Goal: Task Accomplishment & Management: Manage account settings

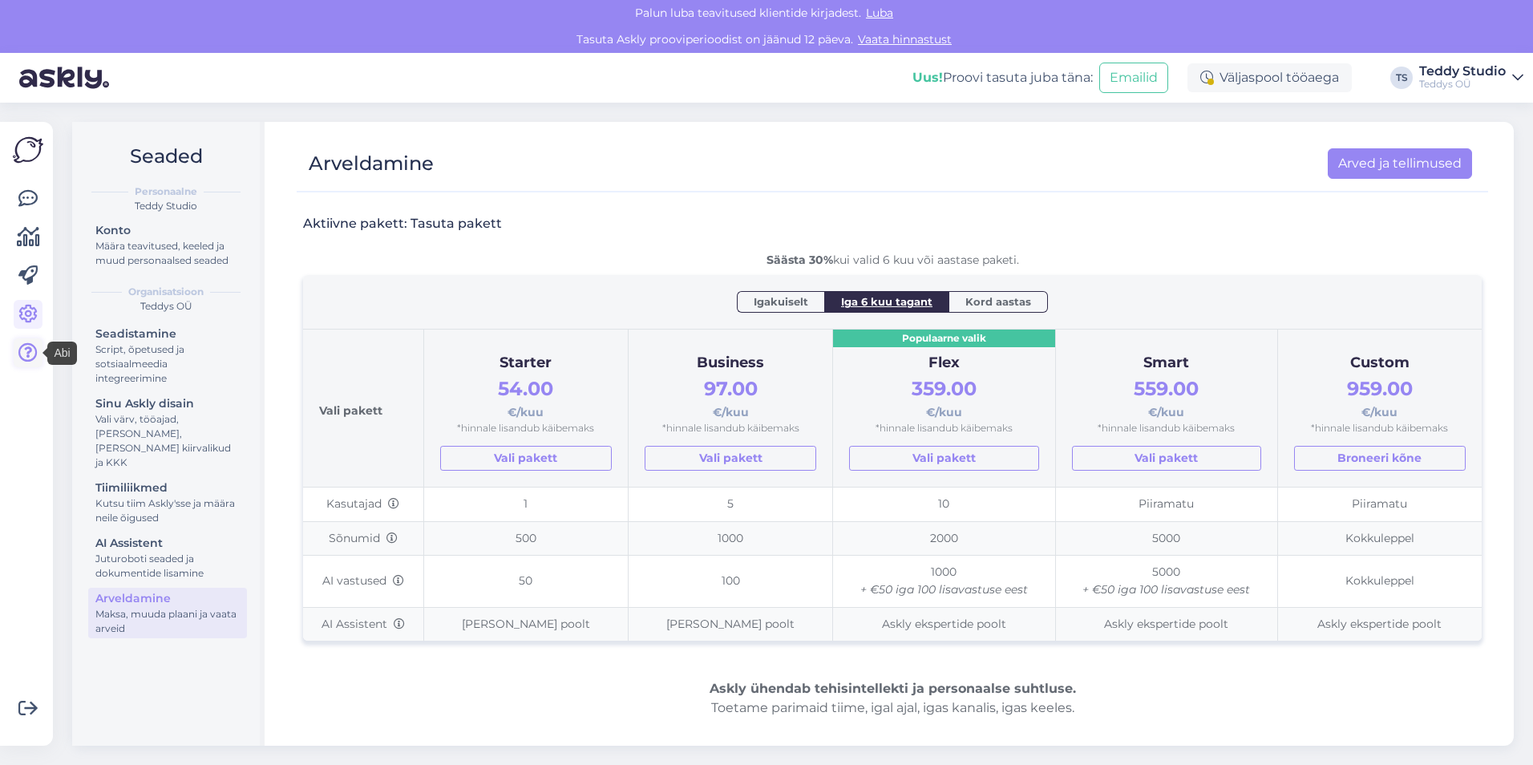
click at [25, 360] on icon at bounding box center [27, 352] width 19 height 19
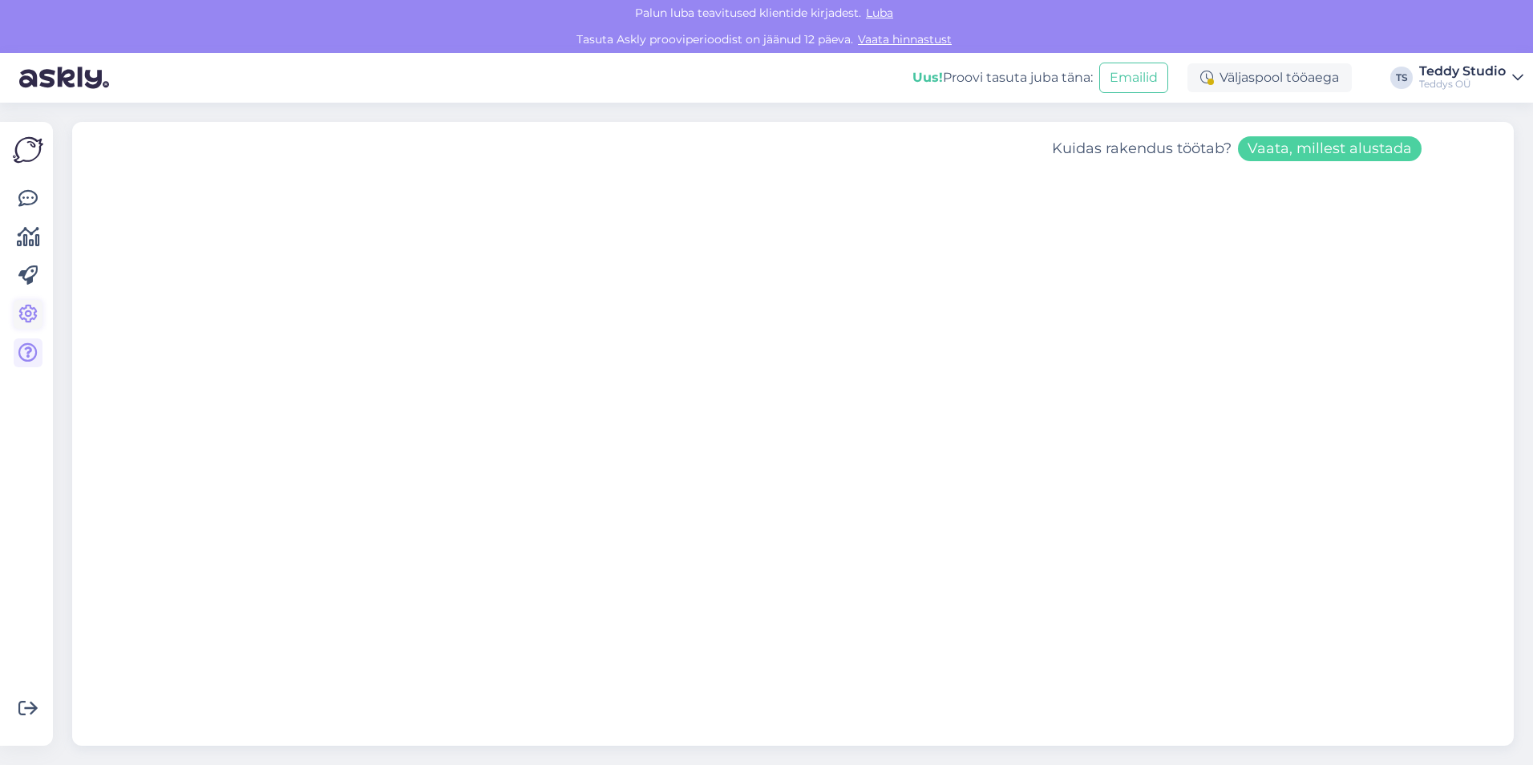
click at [24, 314] on icon at bounding box center [27, 314] width 19 height 19
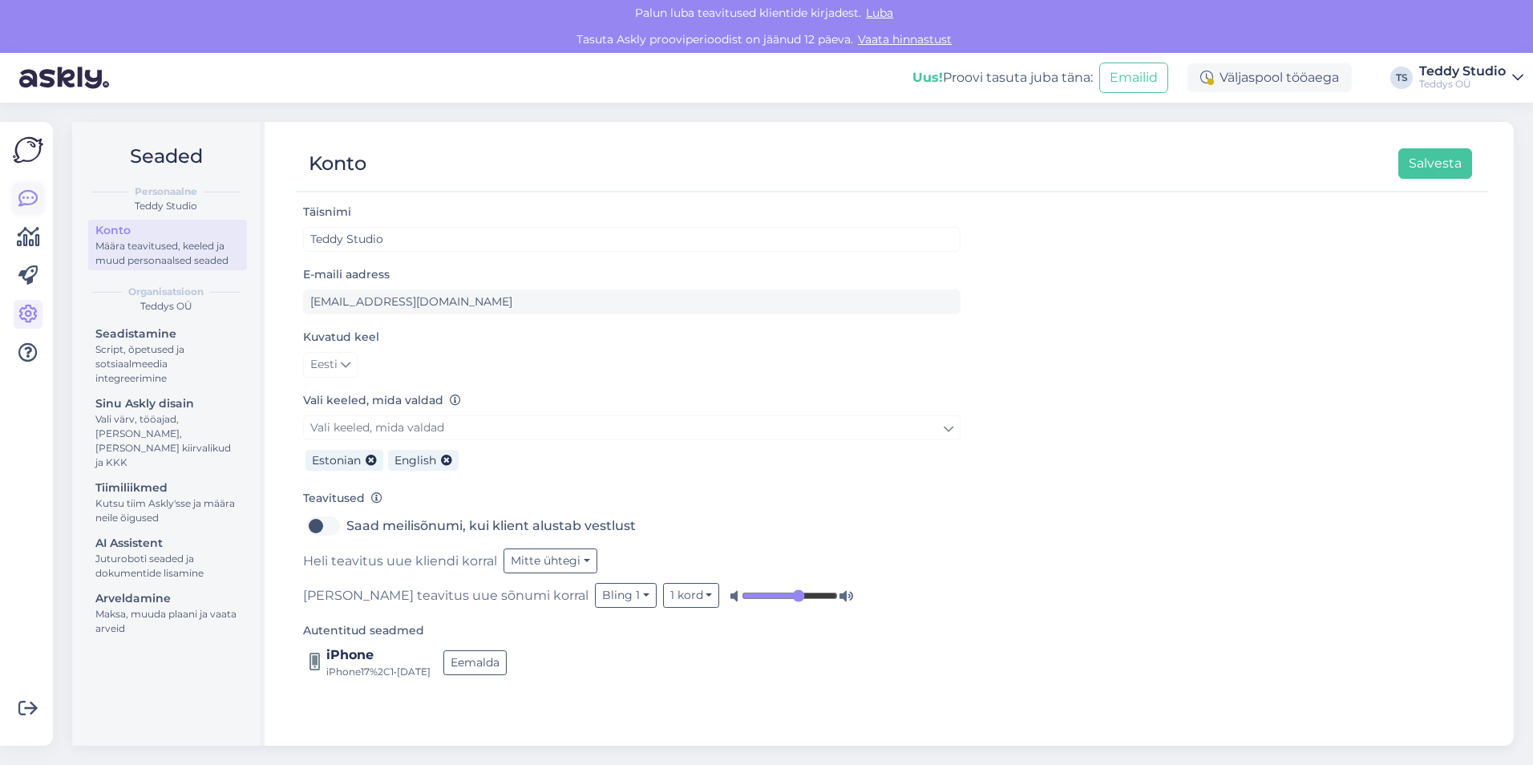
click at [23, 197] on icon at bounding box center [27, 198] width 19 height 19
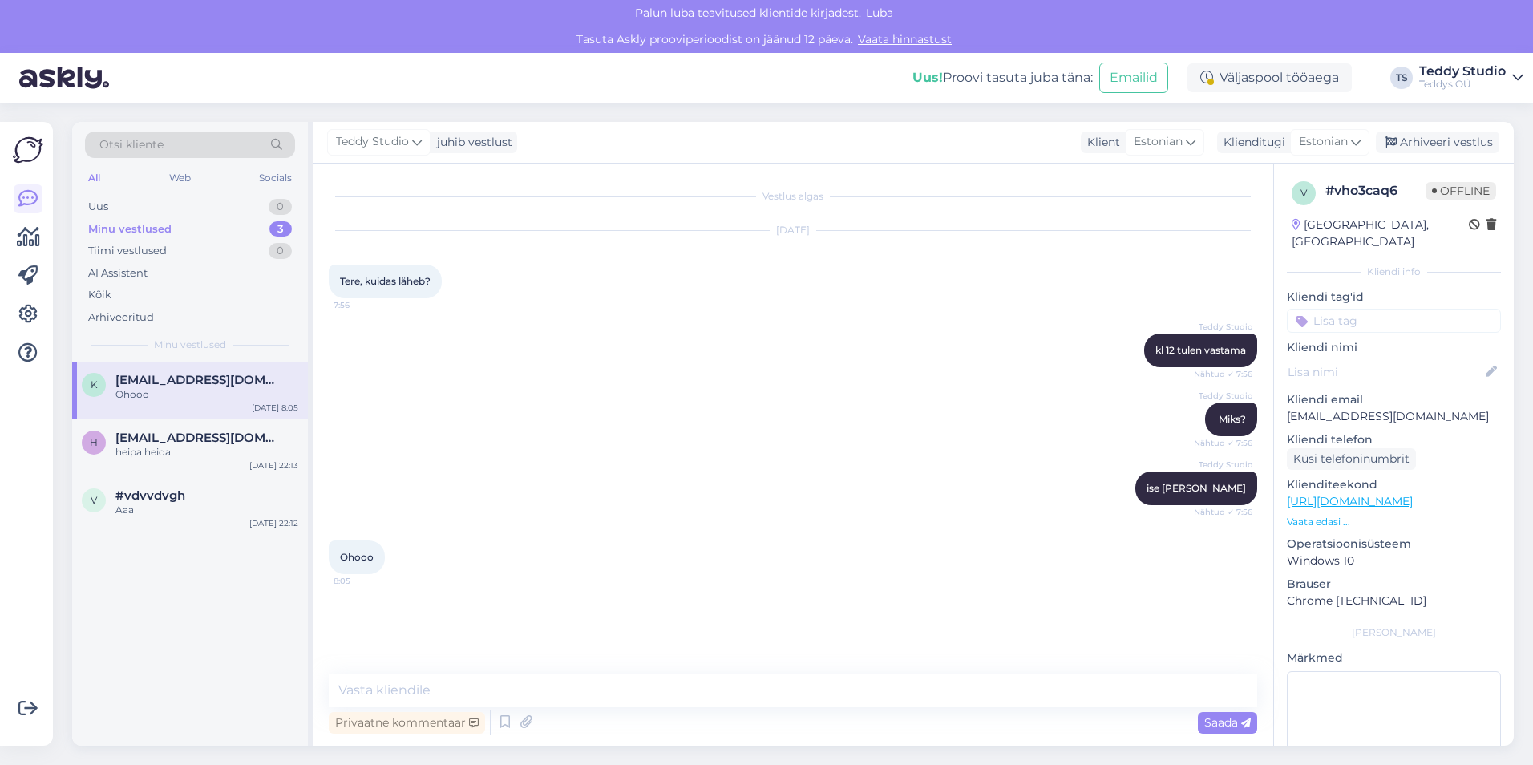
click at [201, 231] on div "Minu vestlused 3" at bounding box center [190, 229] width 210 height 22
click at [125, 593] on div "k [EMAIL_ADDRESS][DOMAIN_NAME] Ohooo [DATE] 8:05 h [EMAIL_ADDRESS][DOMAIN_NAME]…" at bounding box center [190, 554] width 236 height 384
click at [30, 351] on icon at bounding box center [27, 352] width 19 height 19
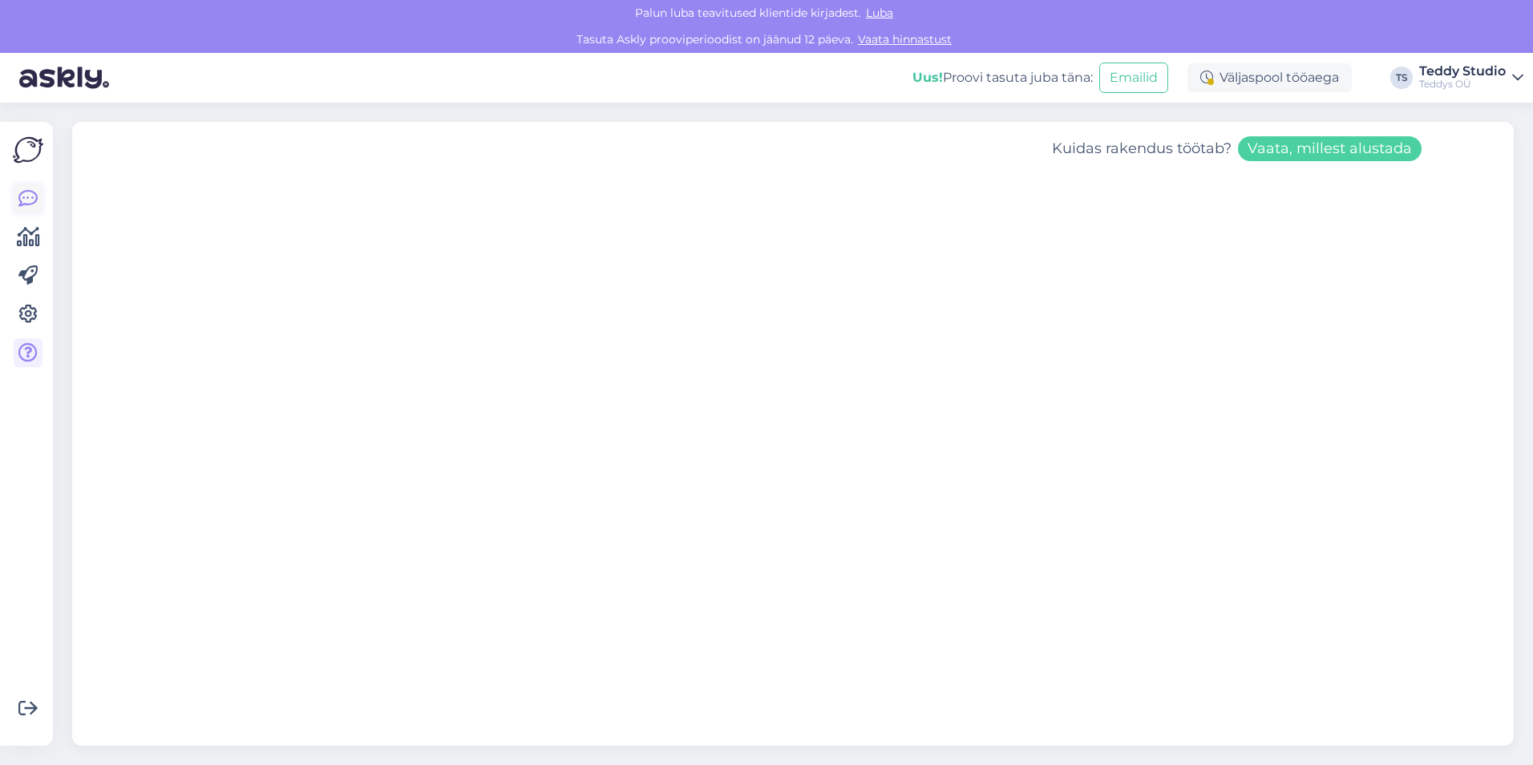
click at [25, 202] on icon at bounding box center [27, 198] width 19 height 19
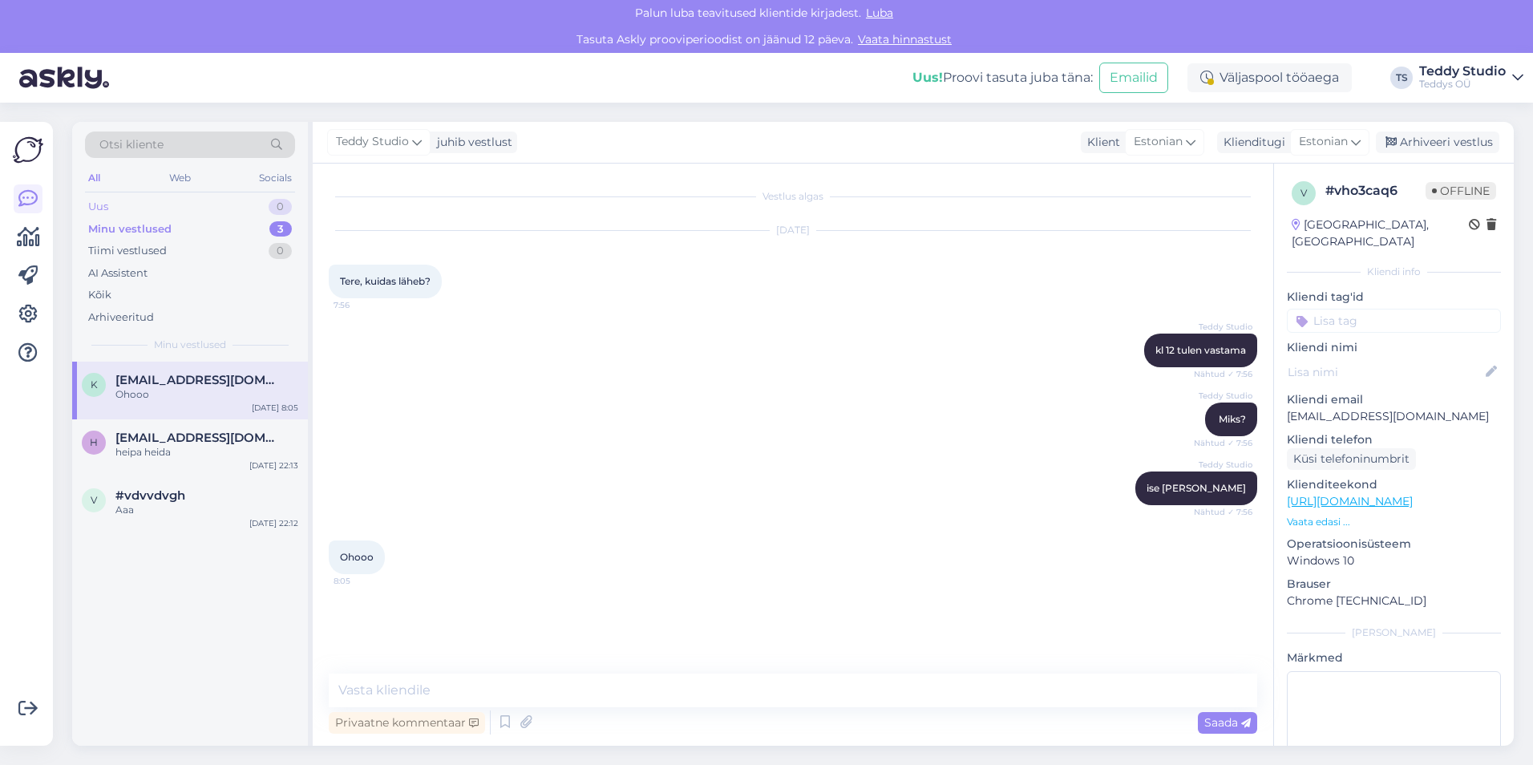
click at [208, 205] on div "Uus 0" at bounding box center [190, 207] width 210 height 22
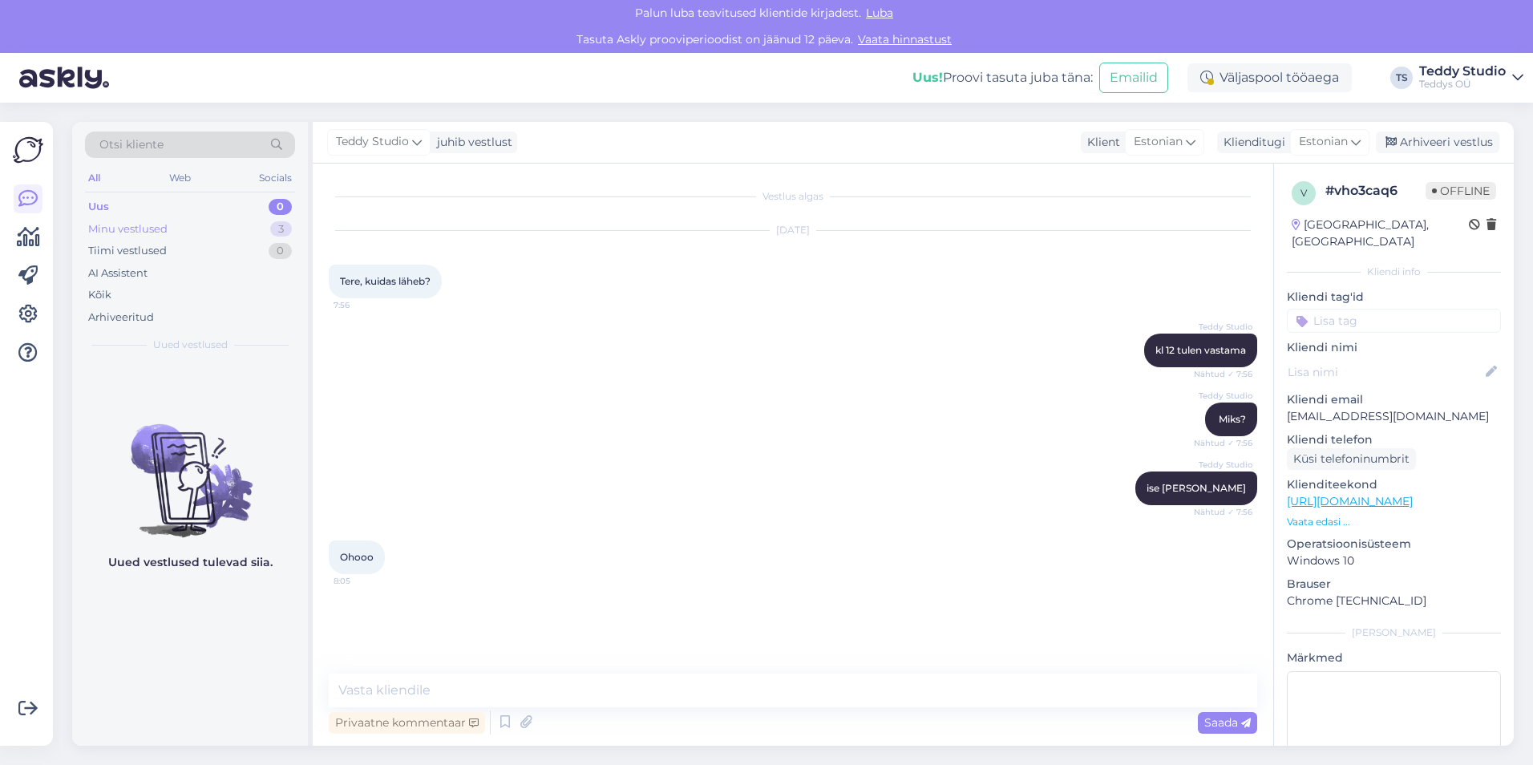
click at [209, 227] on div "Minu vestlused 3" at bounding box center [190, 229] width 210 height 22
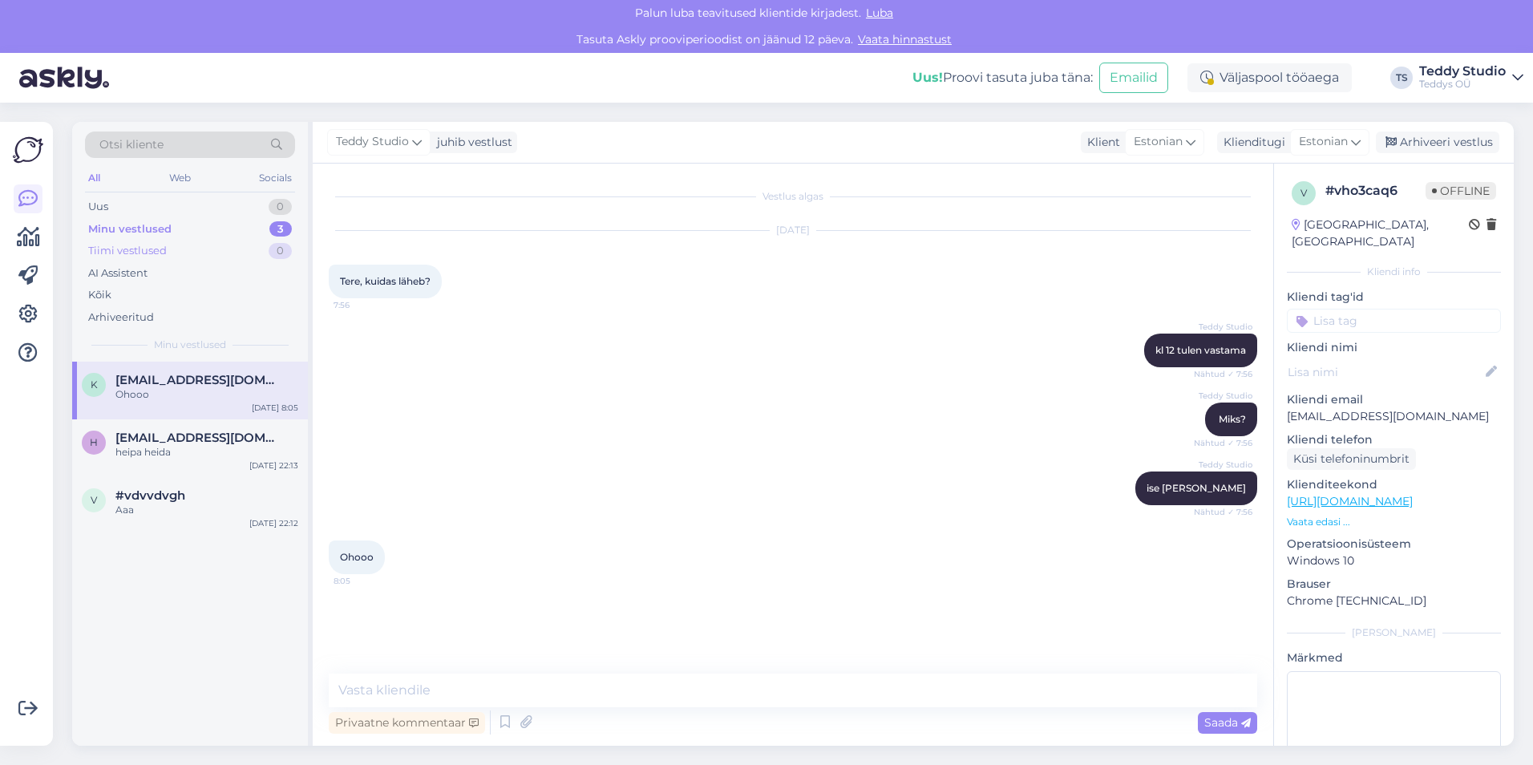
click at [204, 249] on div "Tiimi vestlused 0" at bounding box center [190, 251] width 210 height 22
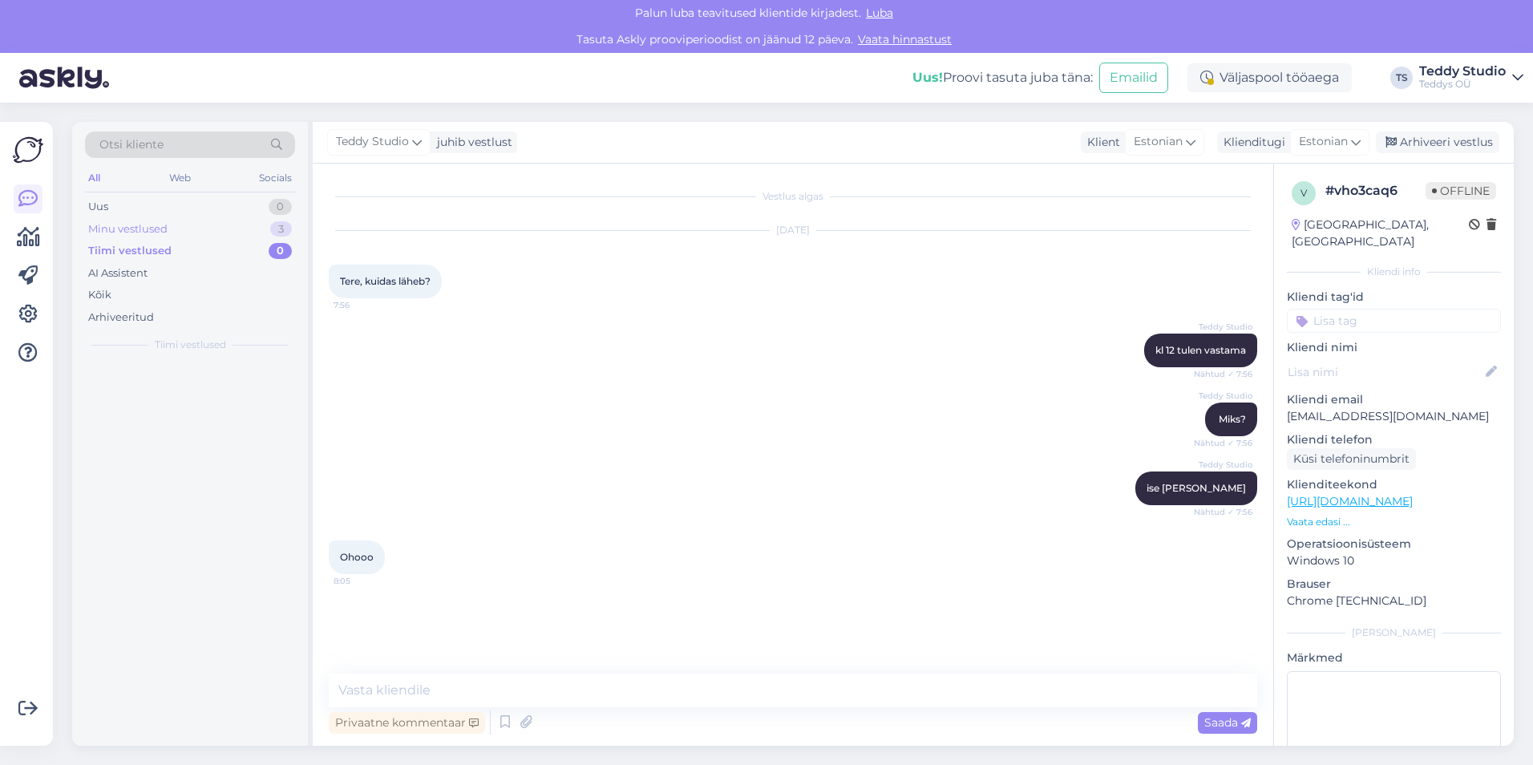
click at [200, 231] on div "Minu vestlused 3" at bounding box center [190, 229] width 210 height 22
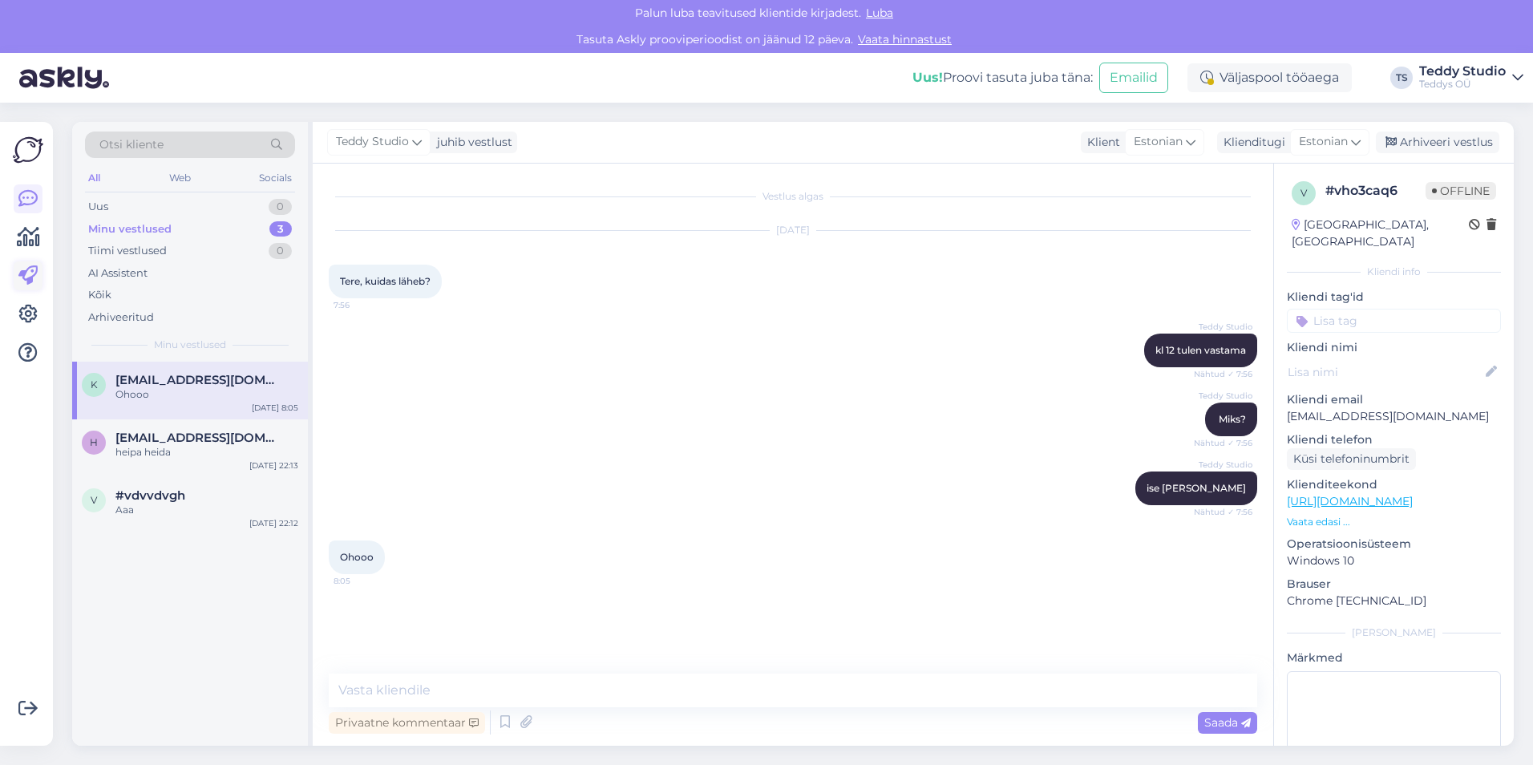
click at [32, 276] on icon at bounding box center [27, 275] width 19 height 19
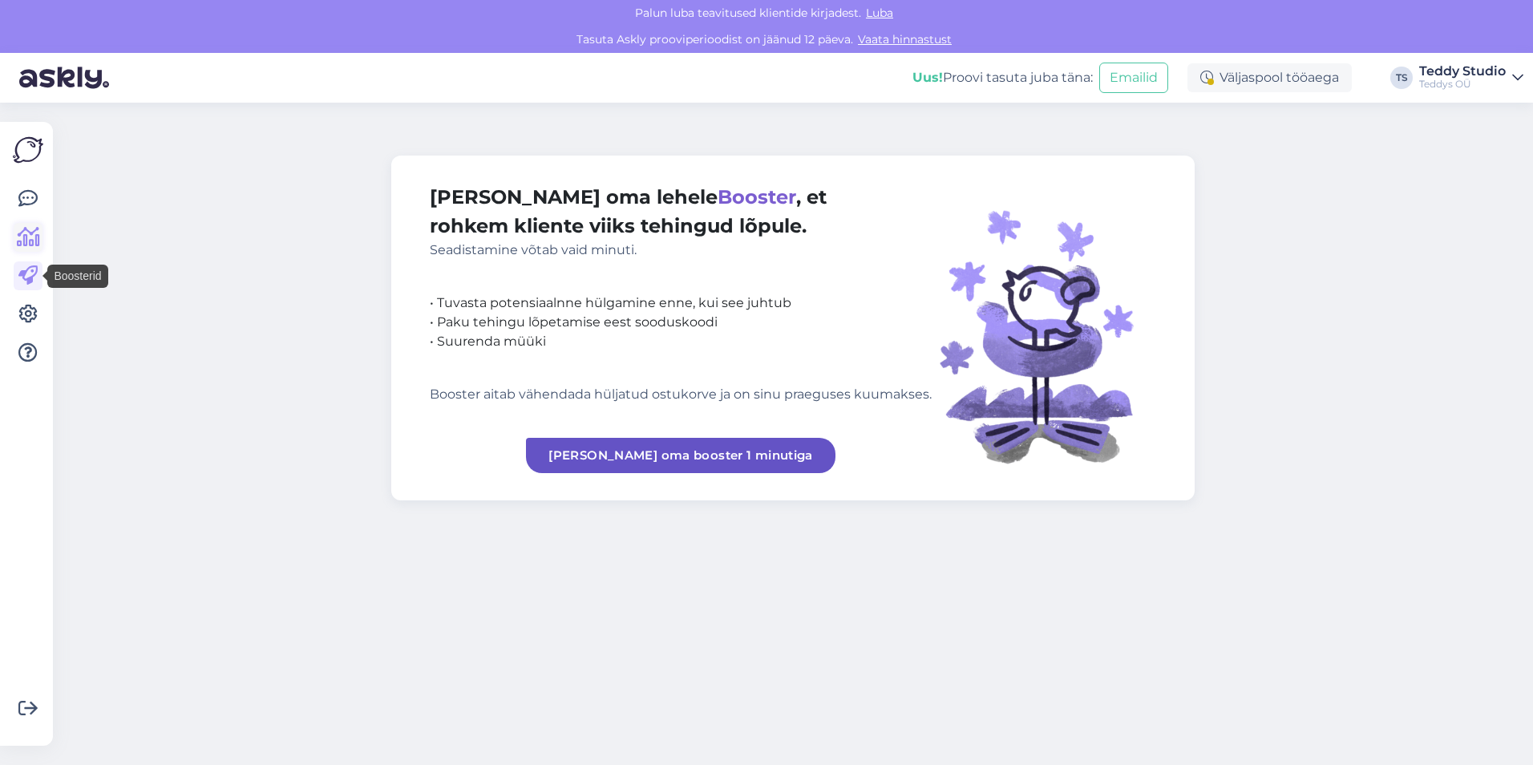
click at [32, 245] on icon at bounding box center [28, 237] width 23 height 19
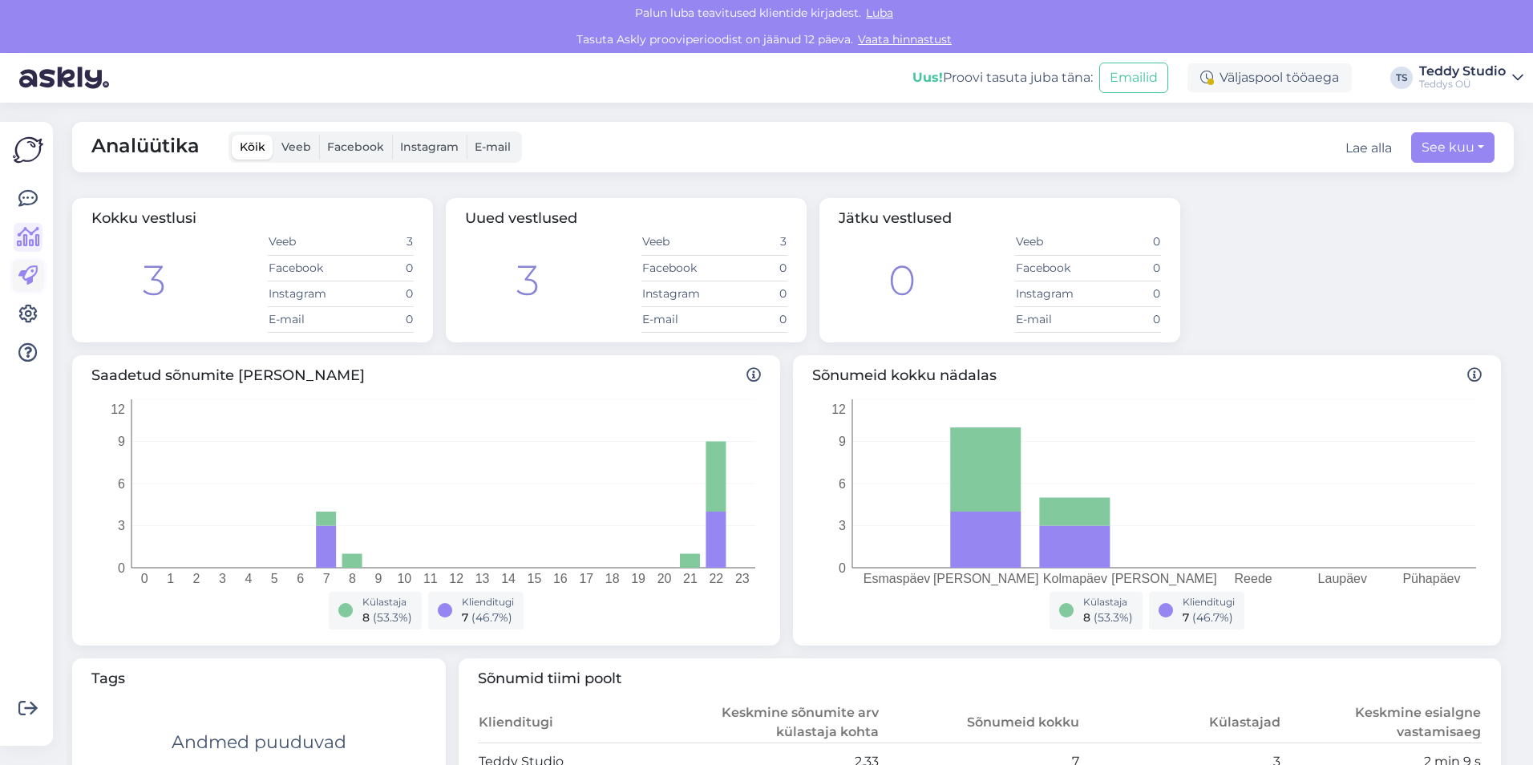
click at [35, 274] on icon at bounding box center [27, 275] width 19 height 19
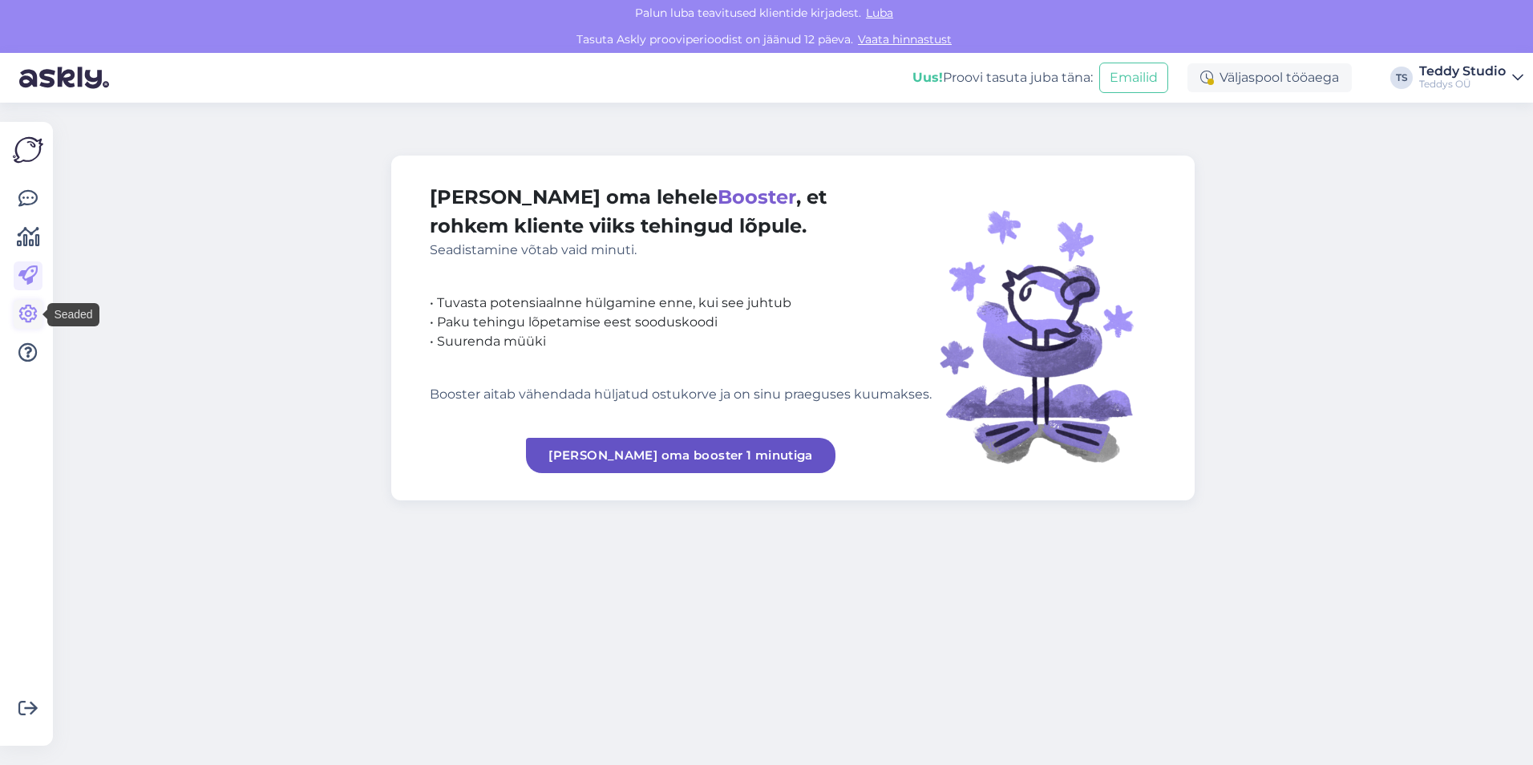
click at [30, 310] on icon at bounding box center [27, 314] width 19 height 19
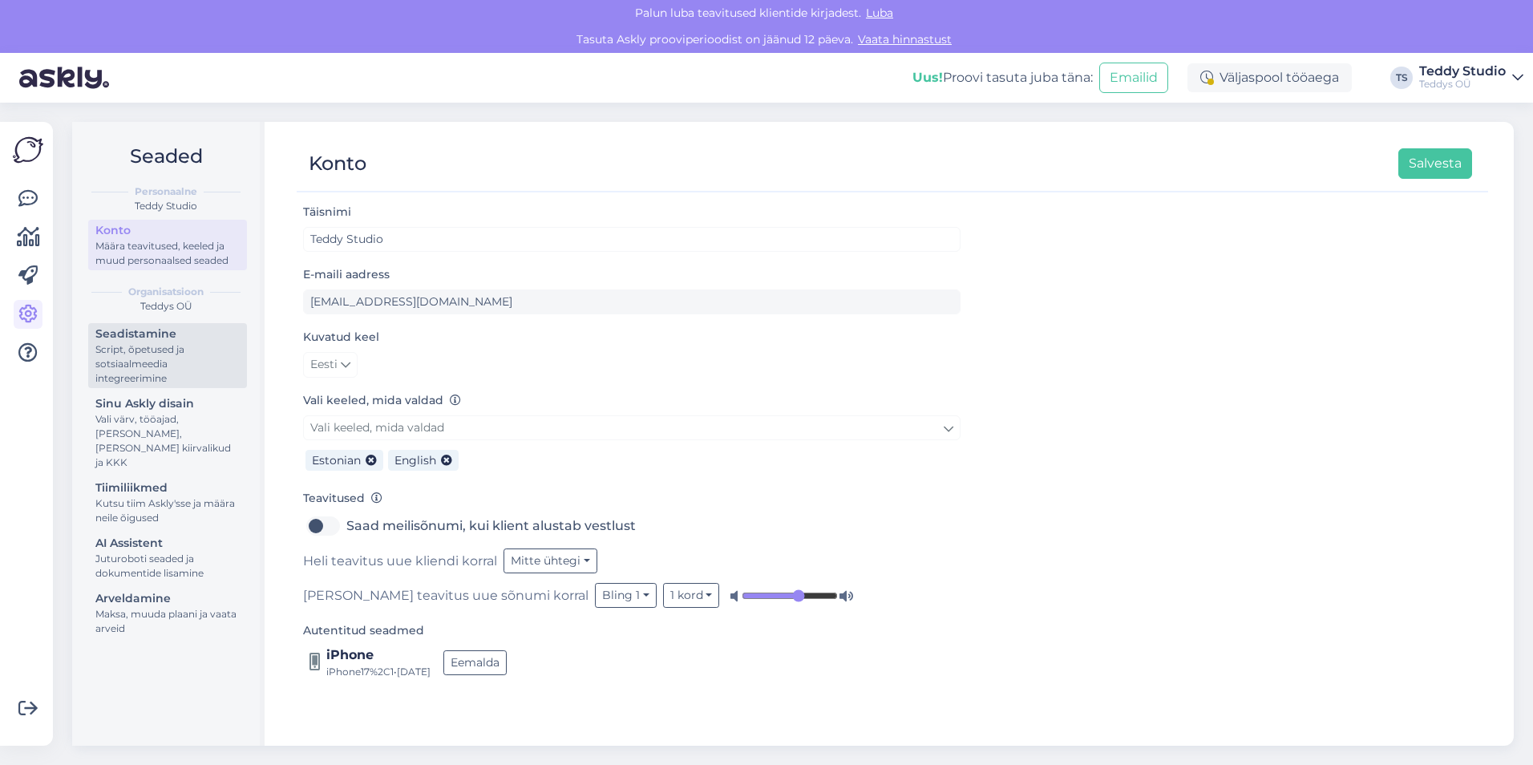
click at [191, 339] on div "Seadistamine" at bounding box center [167, 334] width 144 height 17
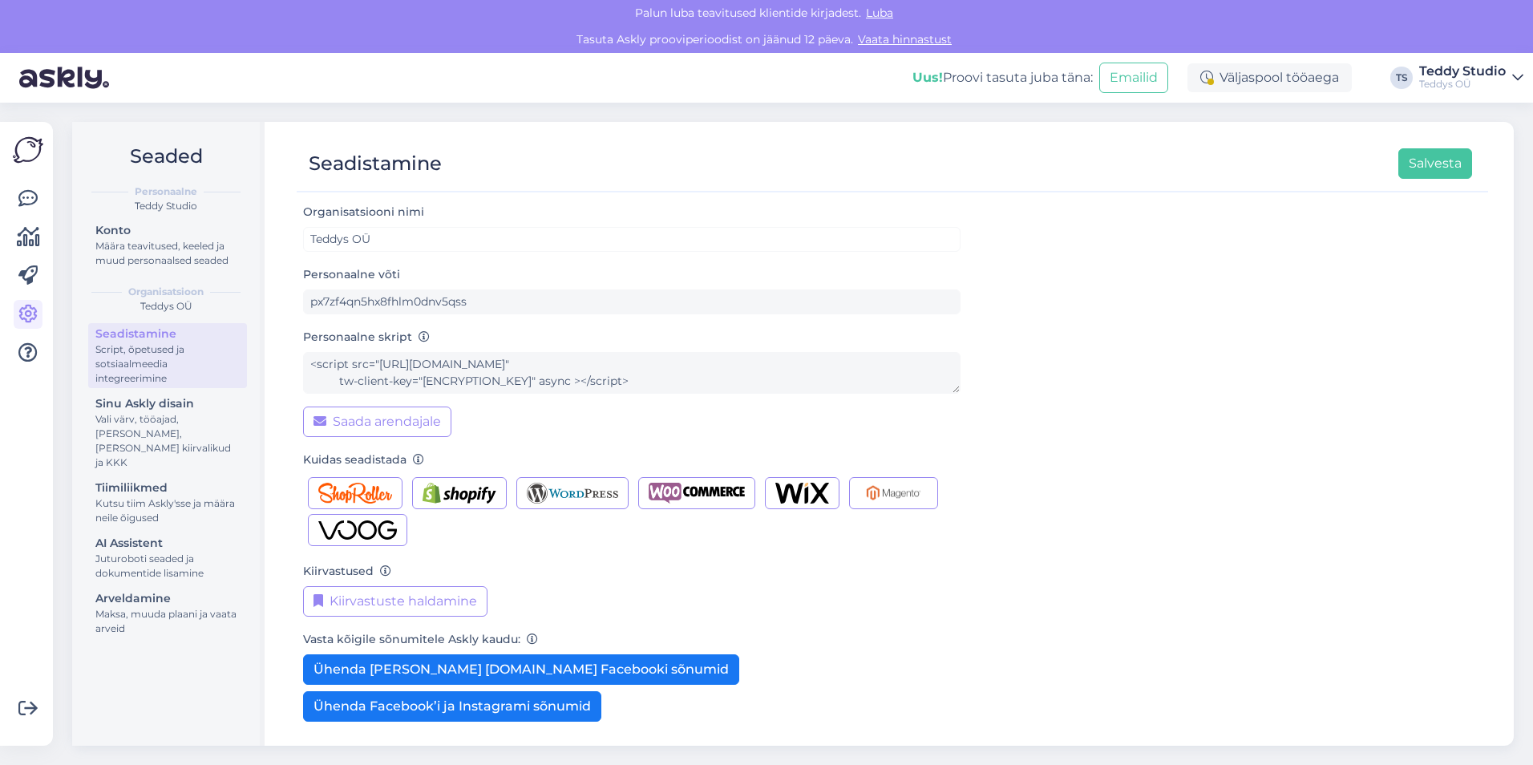
scroll to position [71, 0]
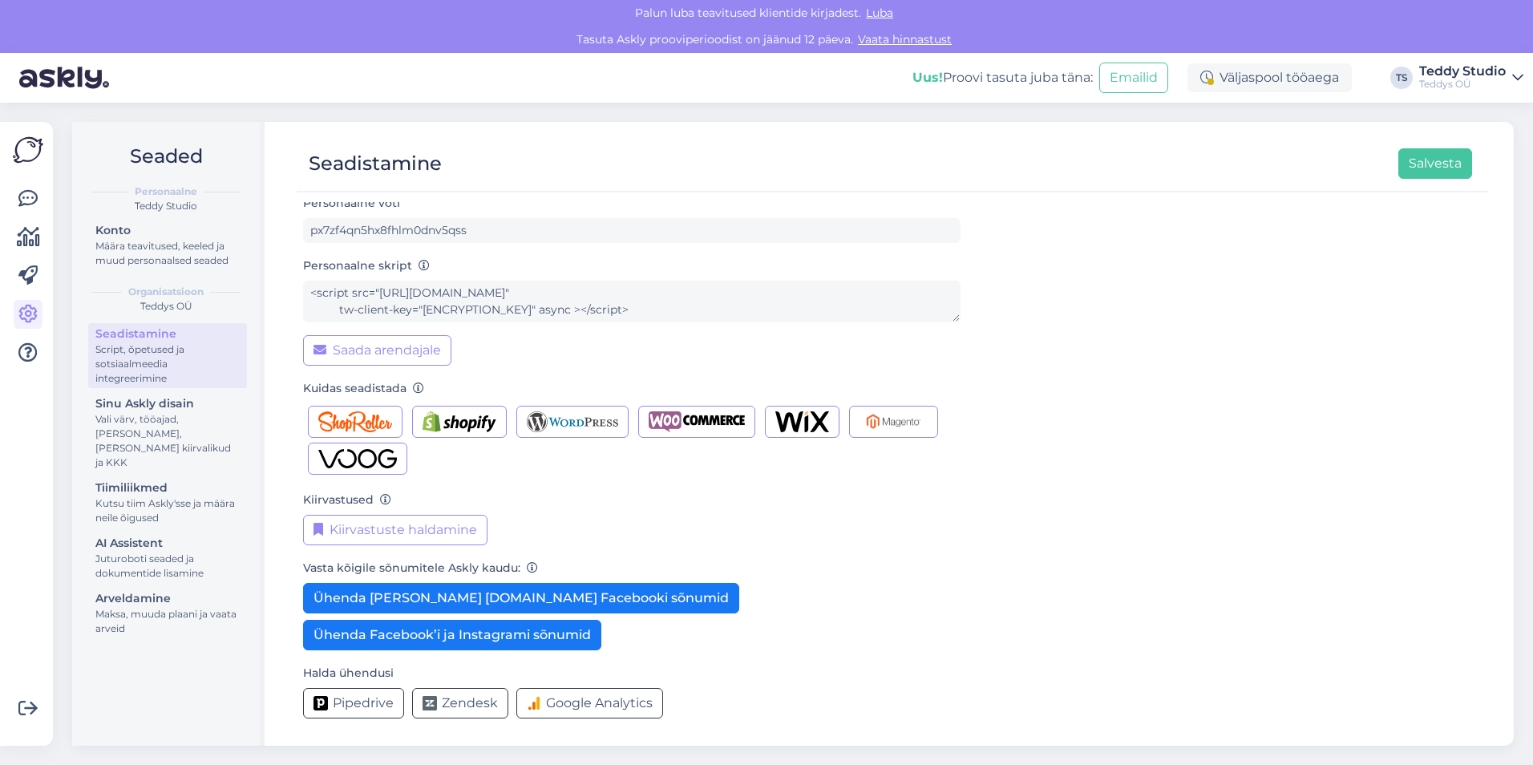
click at [899, 637] on div "[PERSON_NAME] kõigile sõnumitele Askly kaudu: Ühenda [PERSON_NAME] [DOMAIN_NAME…" at bounding box center [632, 604] width 658 height 92
click at [37, 358] on icon at bounding box center [27, 352] width 19 height 19
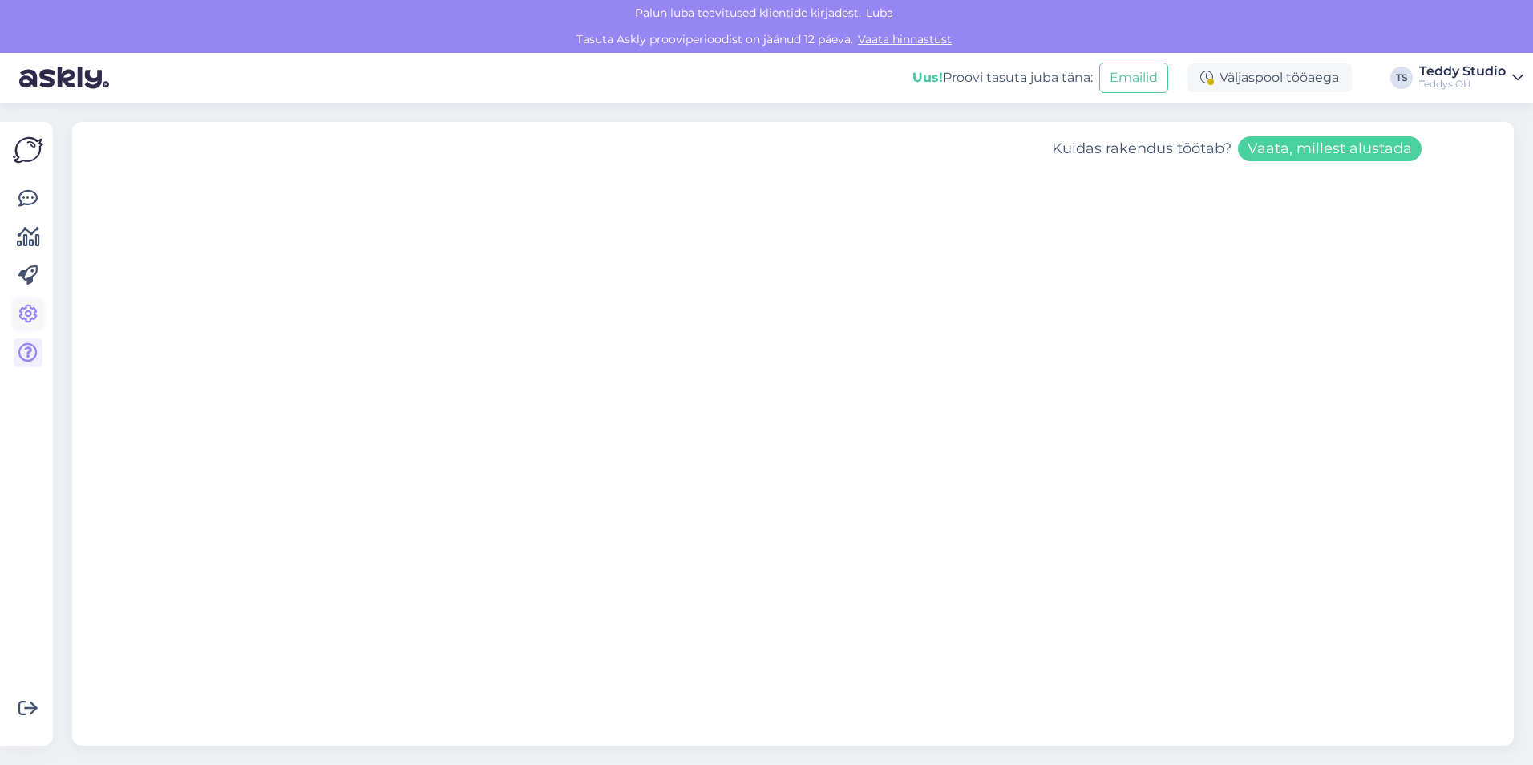
click at [29, 313] on icon at bounding box center [27, 314] width 19 height 19
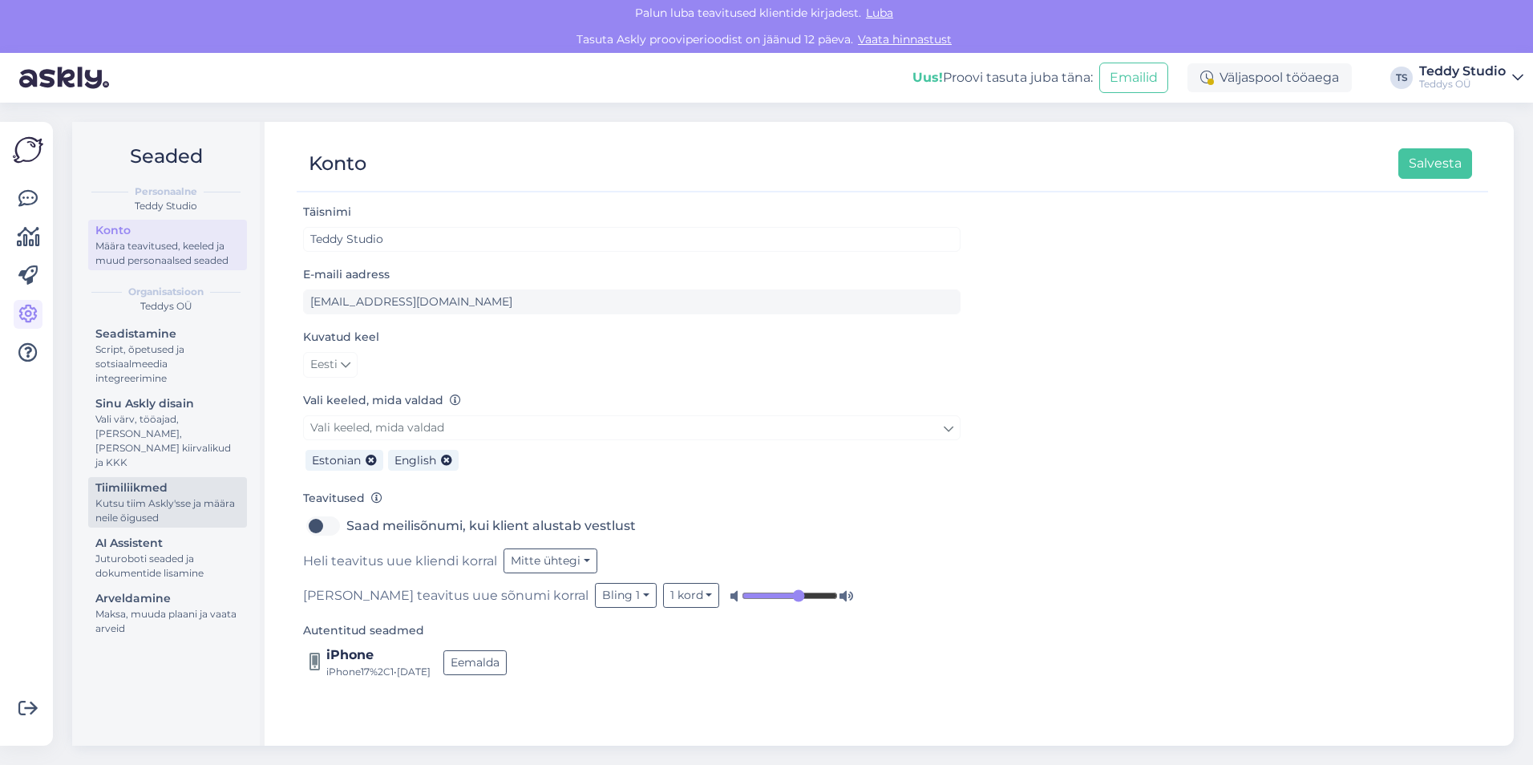
click at [176, 496] on div "Kutsu tiim Askly'sse ja määra neile õigused" at bounding box center [167, 510] width 144 height 29
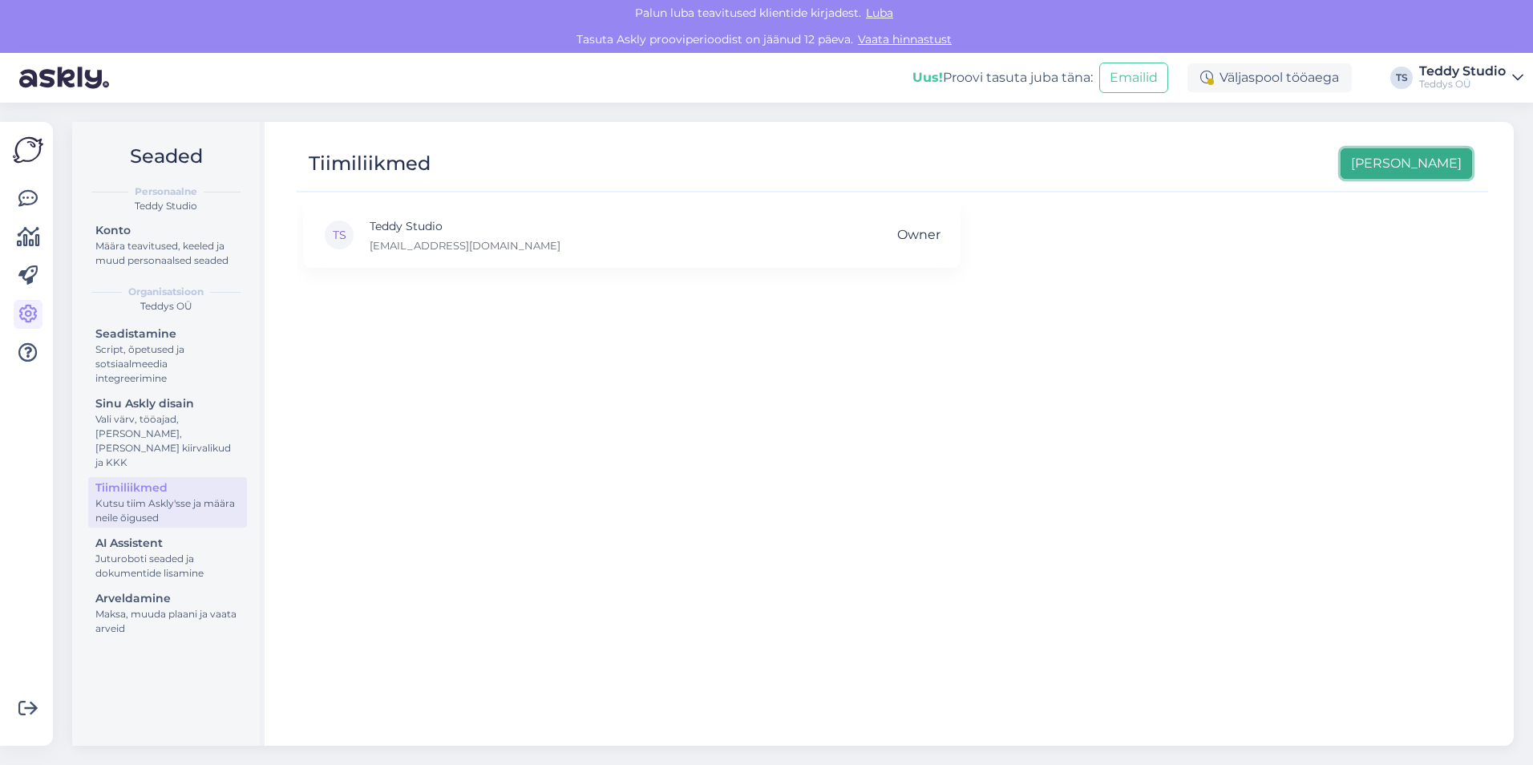
click at [1424, 164] on button "[PERSON_NAME]" at bounding box center [1407, 163] width 132 height 30
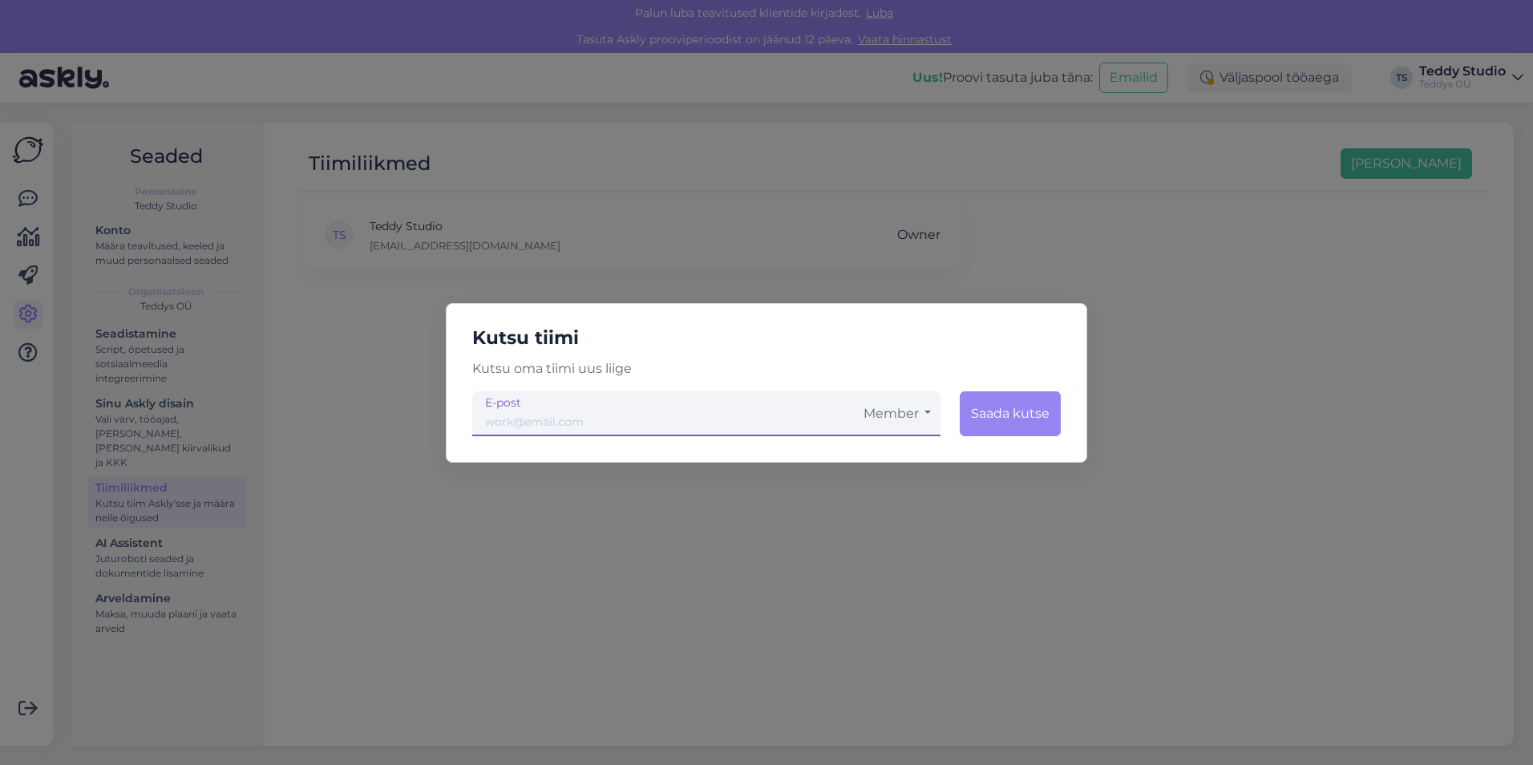
click at [565, 424] on input "email" at bounding box center [663, 413] width 382 height 45
paste input "[EMAIL_ADDRESS][DOMAIN_NAME]"
type input "[EMAIL_ADDRESS][DOMAIN_NAME]"
click at [914, 410] on button "Member" at bounding box center [897, 413] width 87 height 45
click at [913, 459] on link "Tavaliige" at bounding box center [897, 458] width 87 height 40
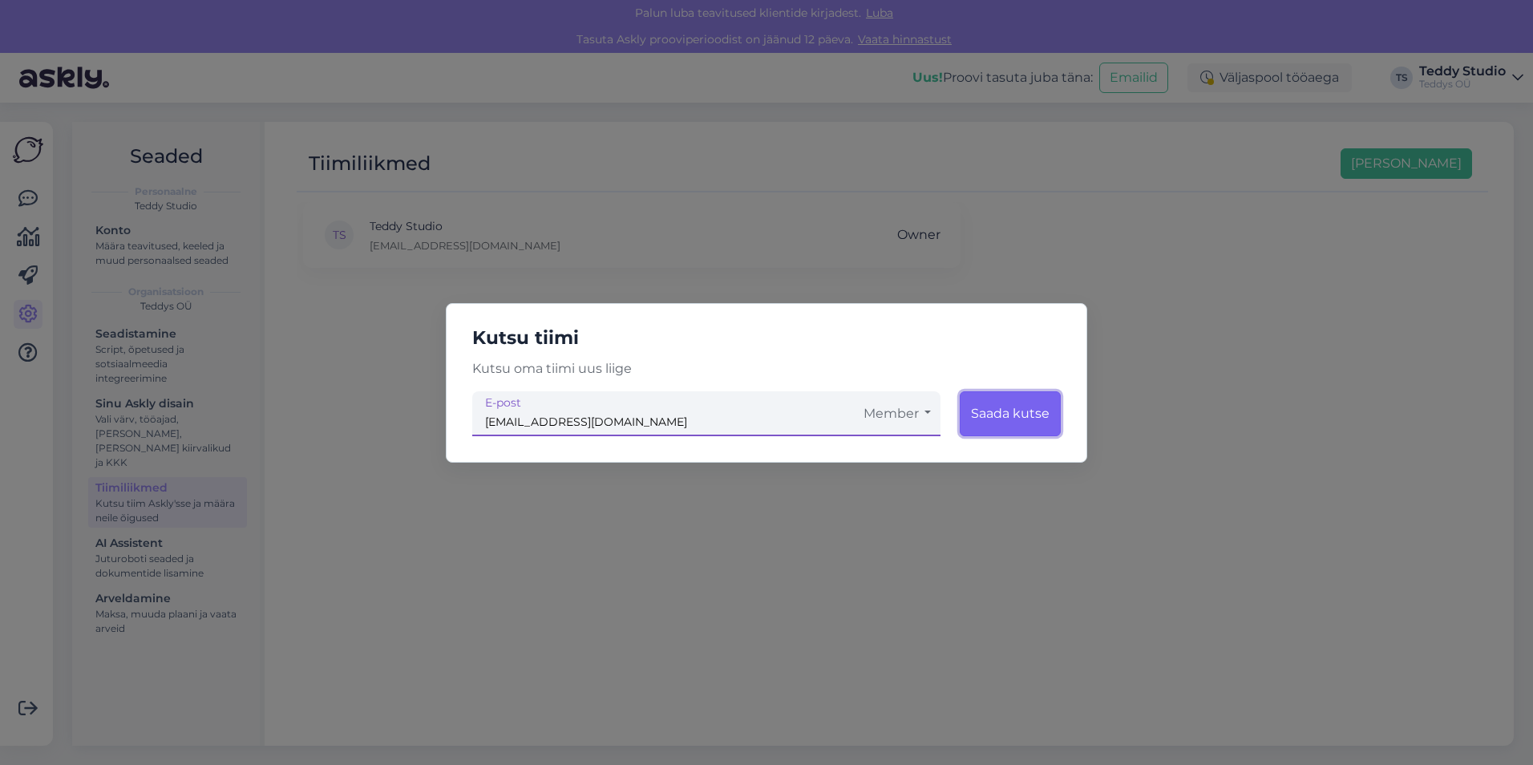
click at [999, 417] on button "Saada kutse" at bounding box center [1010, 413] width 101 height 45
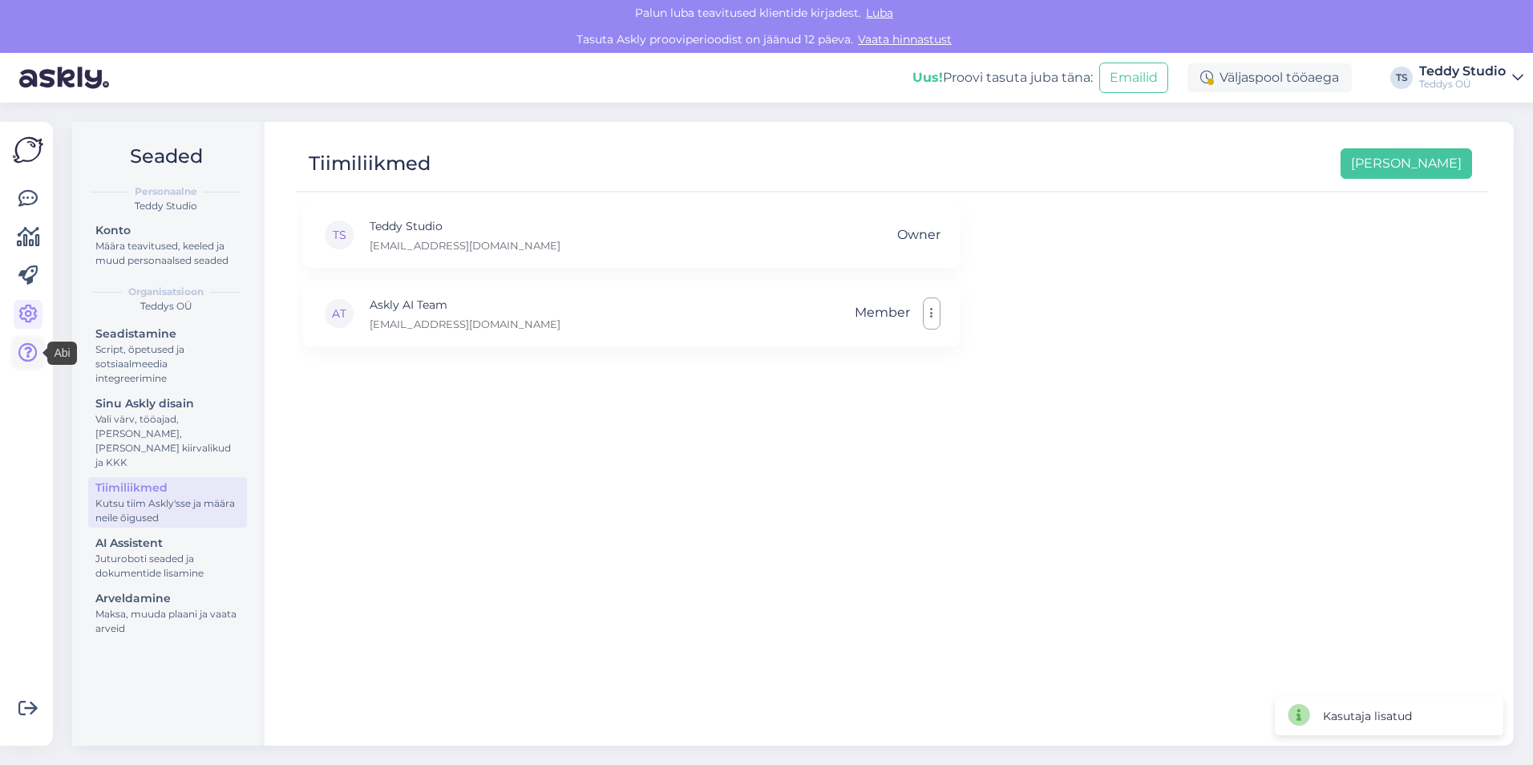
click at [34, 350] on icon at bounding box center [27, 352] width 19 height 19
